Goal: Check status: Check status

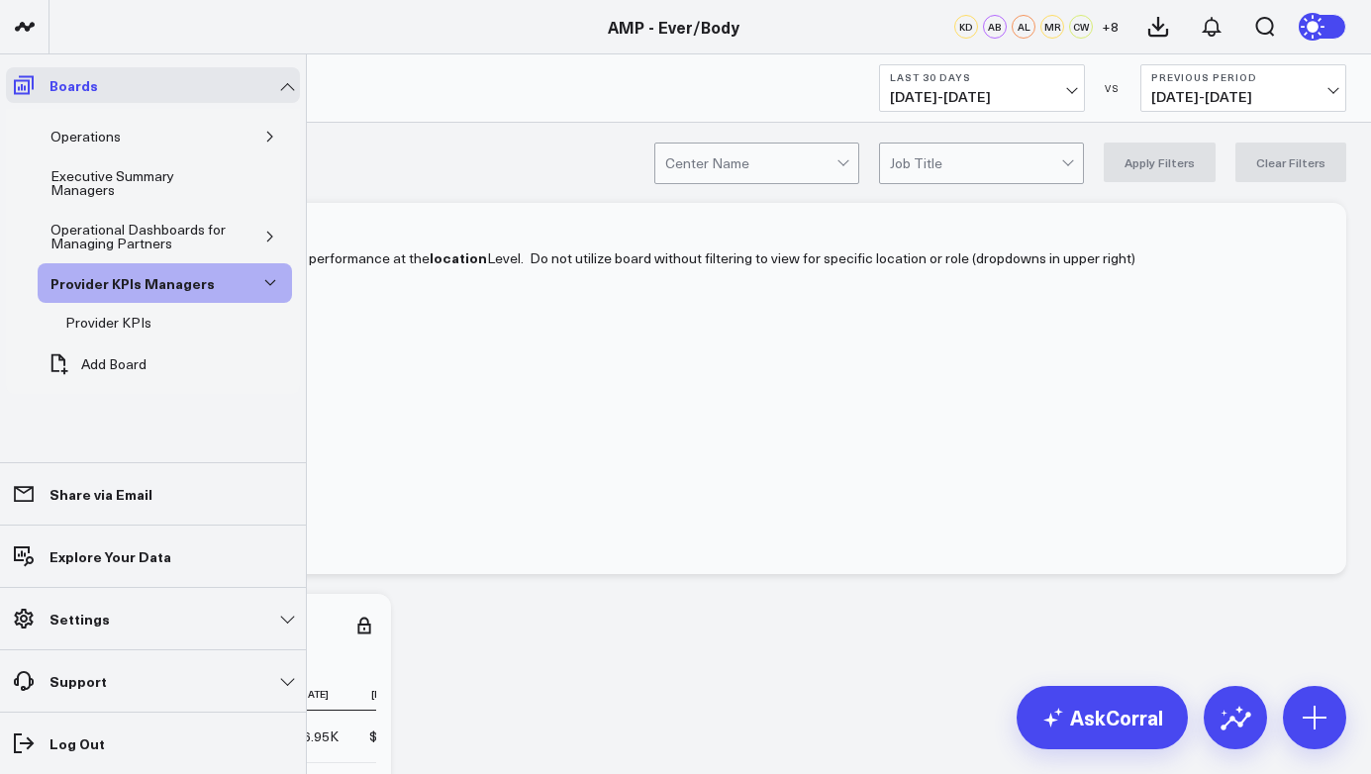
click at [22, 82] on icon at bounding box center [24, 85] width 24 height 24
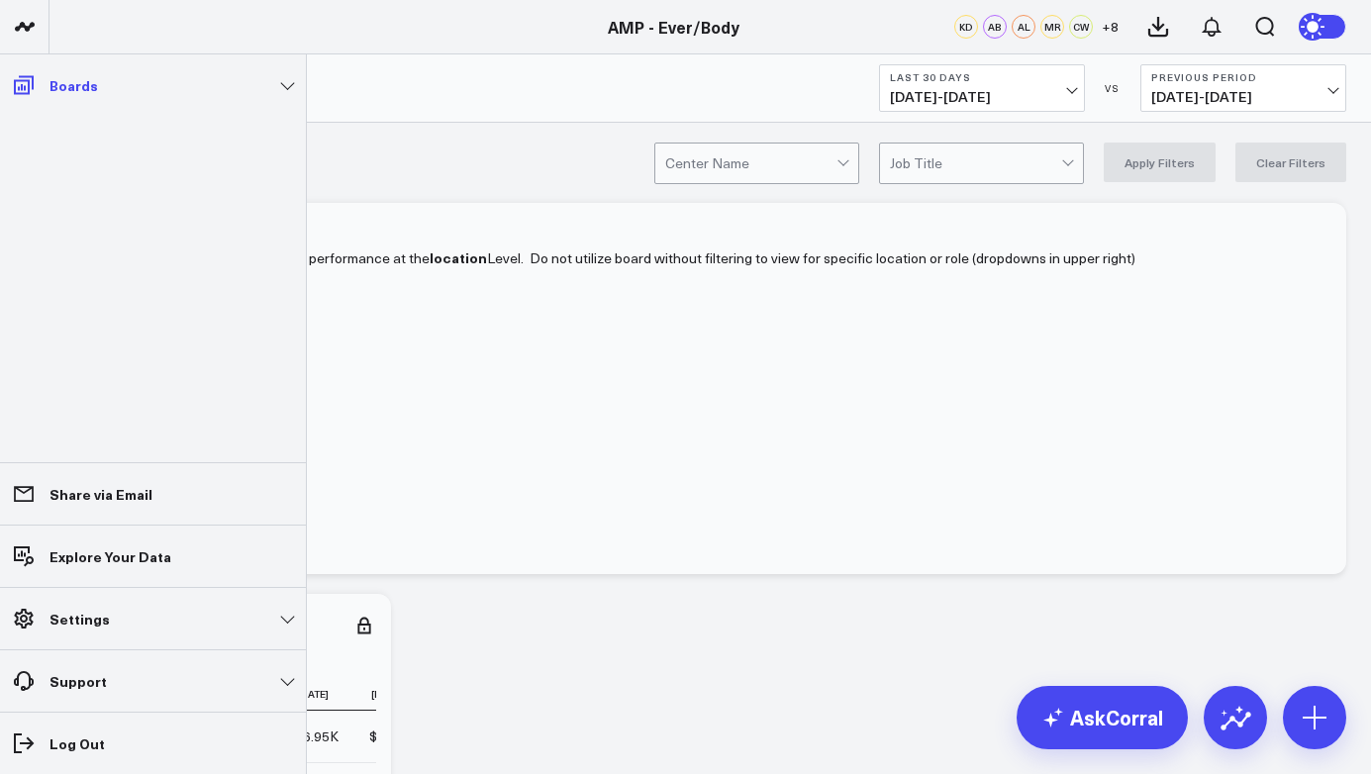
click at [24, 78] on icon at bounding box center [24, 85] width 24 height 24
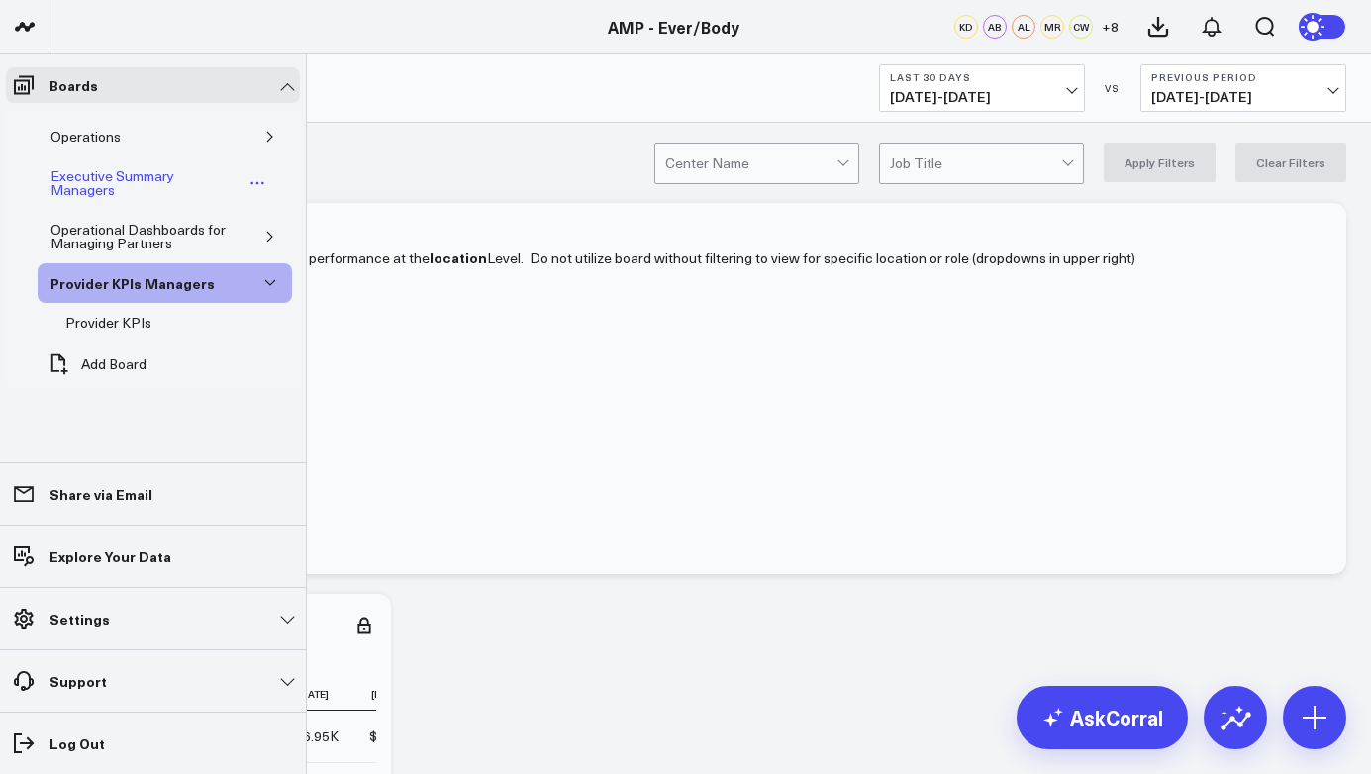
click at [87, 185] on div "Executive Summary Managers" at bounding box center [145, 183] width 198 height 38
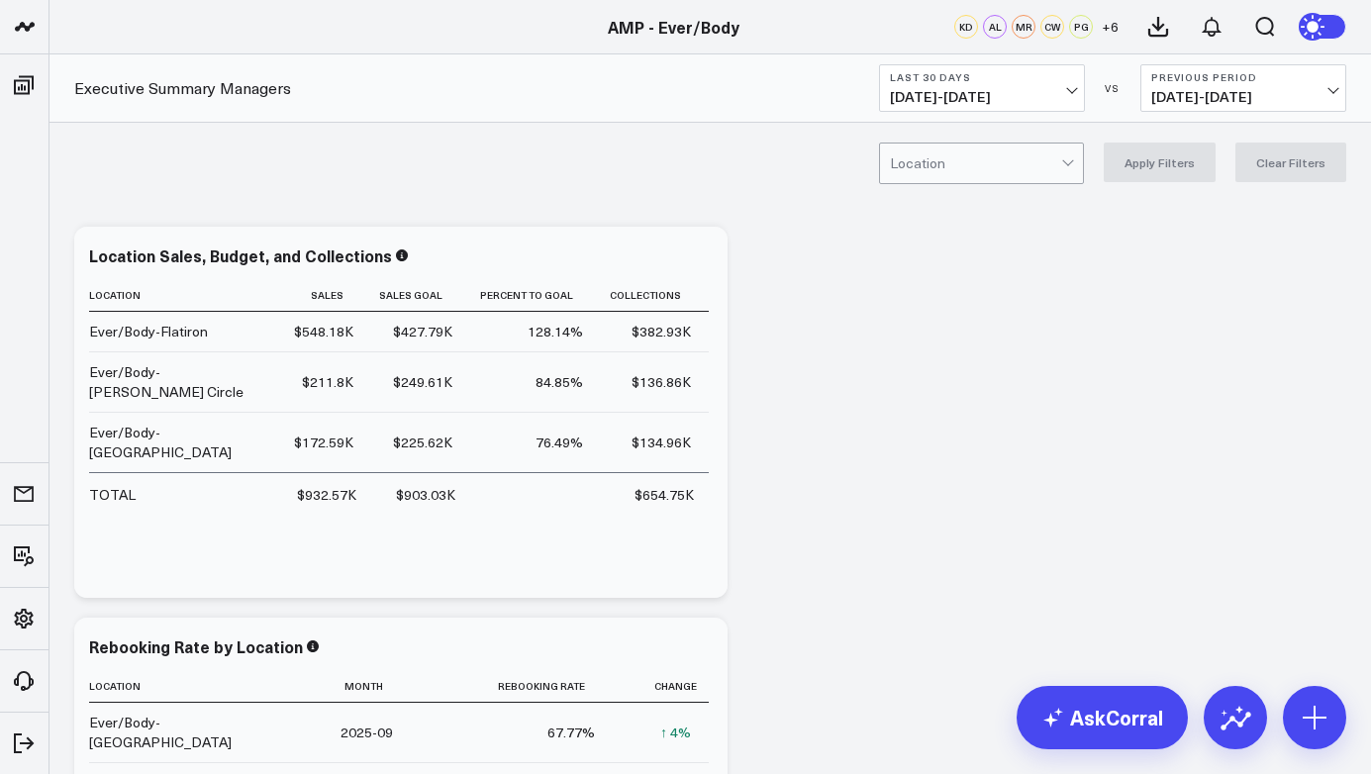
click at [1030, 104] on span "[DATE] - [DATE]" at bounding box center [982, 97] width 184 height 16
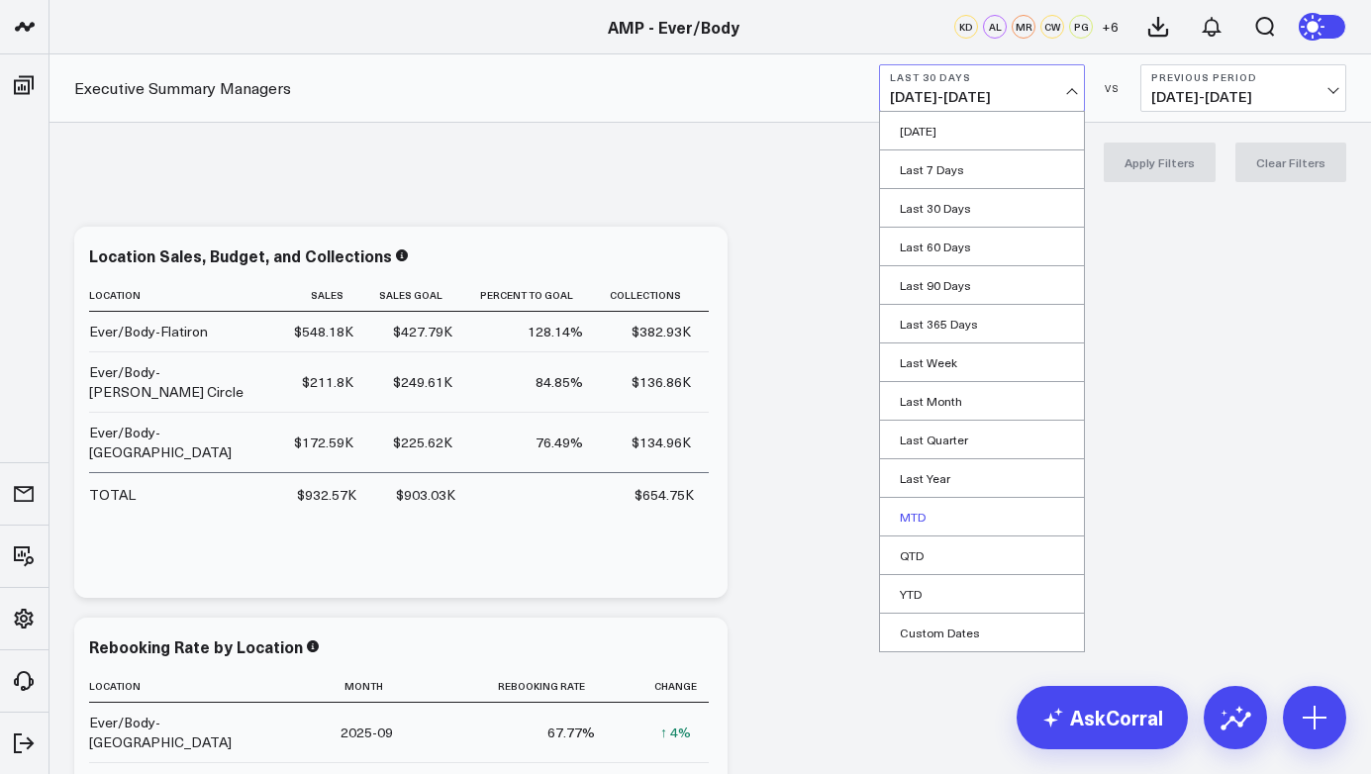
click at [948, 525] on link "MTD" at bounding box center [982, 517] width 204 height 38
